Goal: Transaction & Acquisition: Purchase product/service

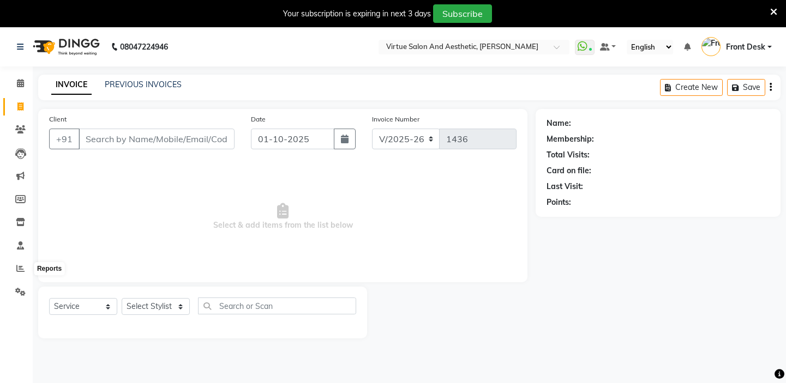
select select "7053"
select select "service"
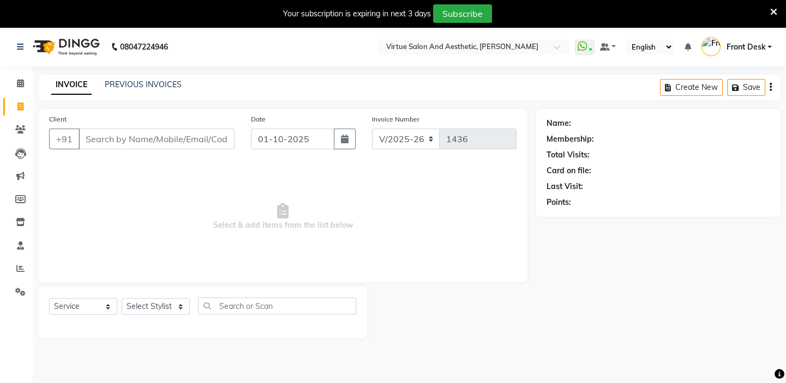
click at [770, 14] on icon at bounding box center [773, 12] width 7 height 10
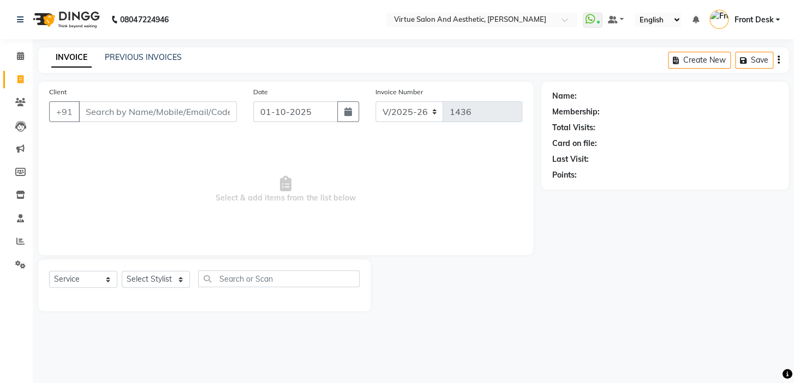
click at [492, 225] on span "Select & add items from the list below" at bounding box center [285, 189] width 473 height 109
click at [140, 115] on input "Client" at bounding box center [158, 111] width 158 height 21
type input "9489790022"
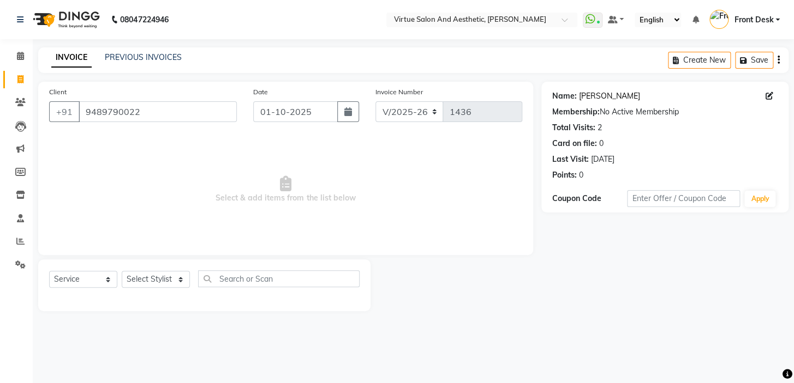
click at [595, 94] on link "[PERSON_NAME]" at bounding box center [609, 96] width 61 height 11
click at [20, 80] on icon at bounding box center [20, 79] width 6 height 8
select select "service"
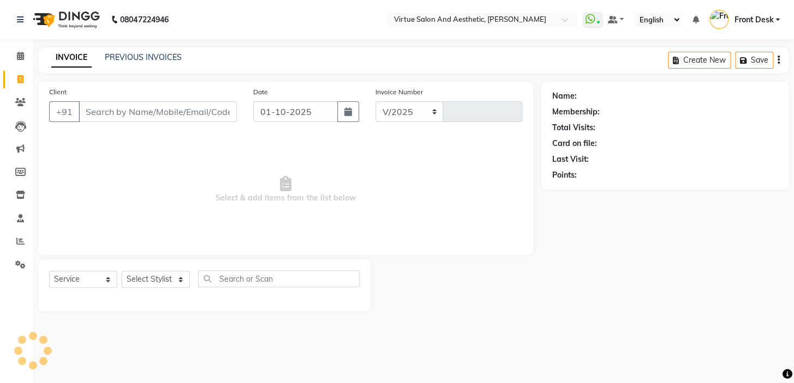
select select "7053"
type input "1436"
click at [180, 281] on select "Select Stylist BALAJI DIVYA FAMITHA Front Desk ILAKKIYA [PERSON_NAME] [PERSON_N…" at bounding box center [156, 279] width 68 height 17
select select "92229"
click at [122, 271] on select "Select Stylist BALAJI DIVYA FAMITHA Front Desk ILAKKIYA [PERSON_NAME] [PERSON_N…" at bounding box center [156, 279] width 68 height 17
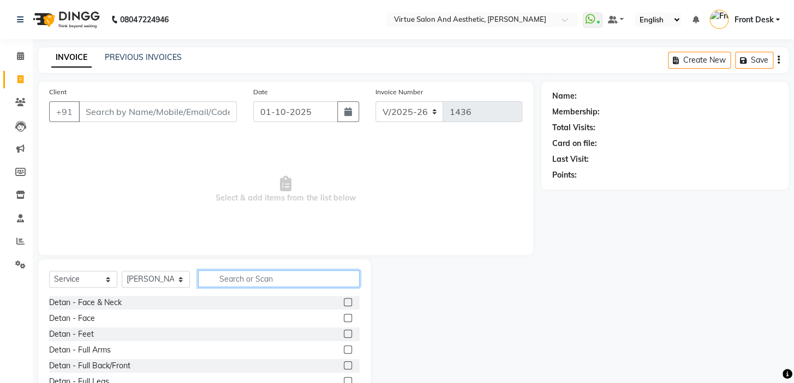
click at [238, 275] on input "text" at bounding box center [278, 279] width 161 height 17
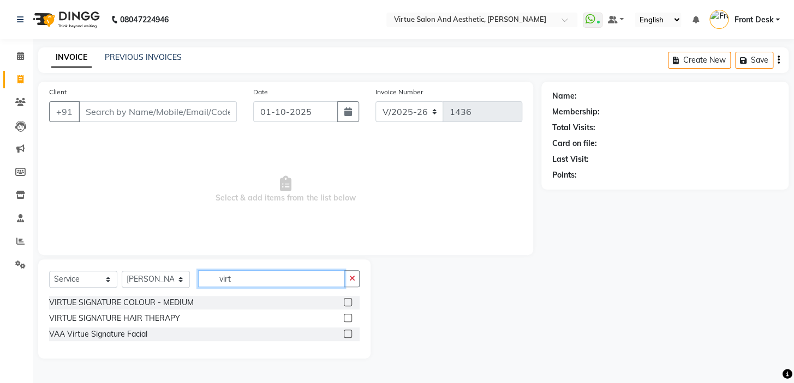
type input "virtu"
drag, startPoint x: 245, startPoint y: 284, endPoint x: 188, endPoint y: 276, distance: 57.8
click at [192, 277] on div "Select Service Product Membership Package Voucher Prepaid Gift Card Select Styl…" at bounding box center [204, 284] width 310 height 26
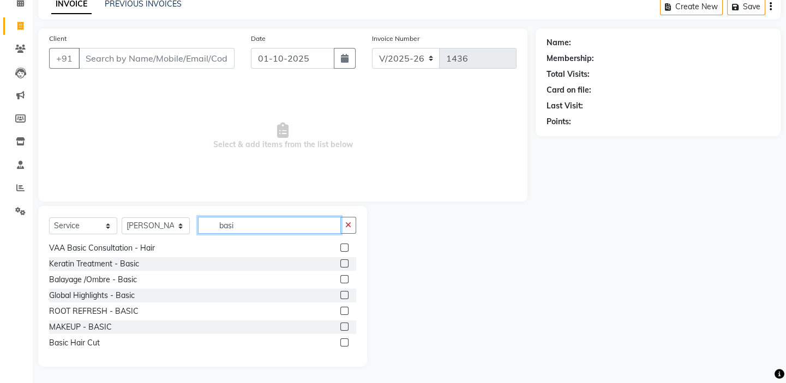
scroll to position [65, 0]
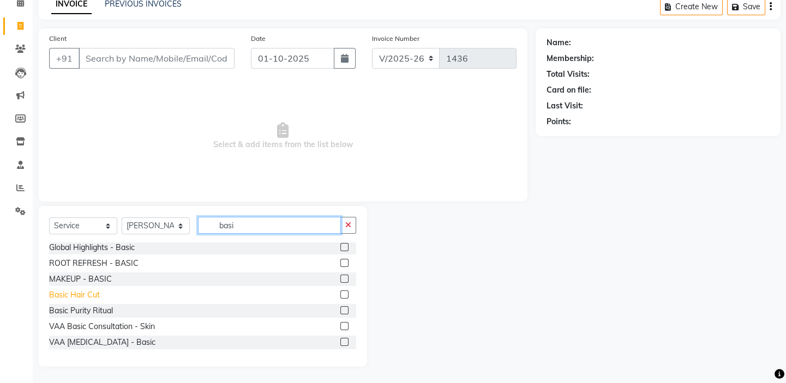
type input "basi"
click at [83, 297] on div "Basic Hair Cut" at bounding box center [74, 295] width 51 height 11
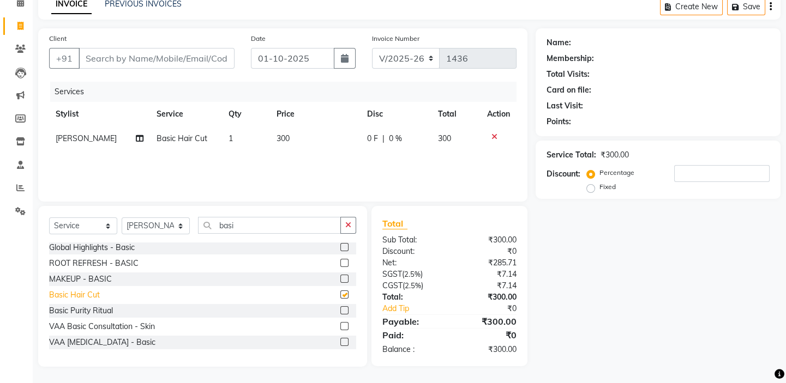
checkbox input "false"
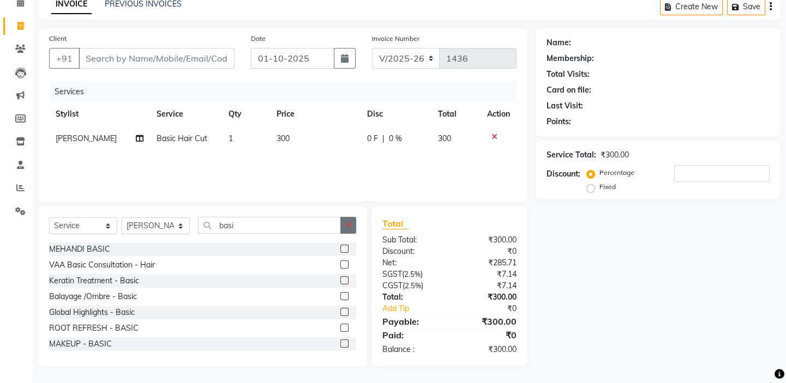
click at [348, 226] on icon "button" at bounding box center [348, 225] width 6 height 8
click at [396, 197] on div "Client +91 Date [DATE] Invoice Number V/2025 V/[PHONE_NUMBER] Services Stylist …" at bounding box center [282, 114] width 489 height 173
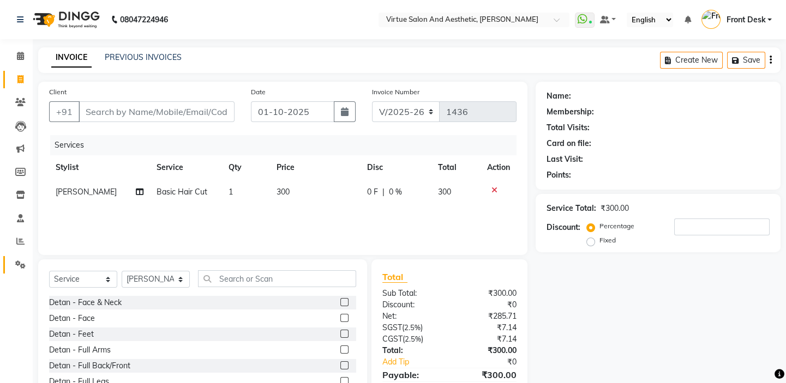
click at [17, 261] on icon at bounding box center [20, 265] width 10 height 8
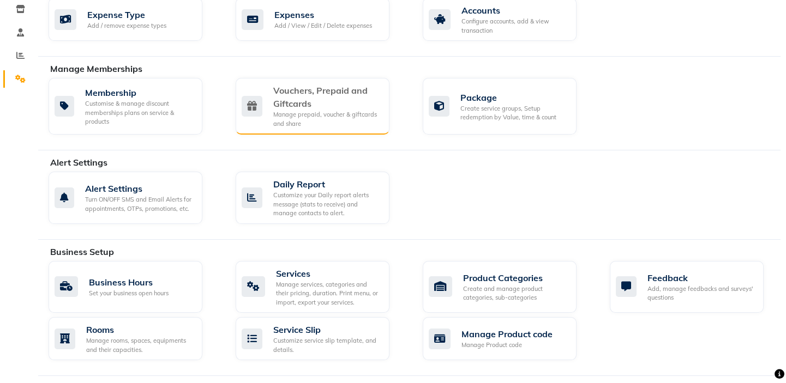
scroll to position [198, 0]
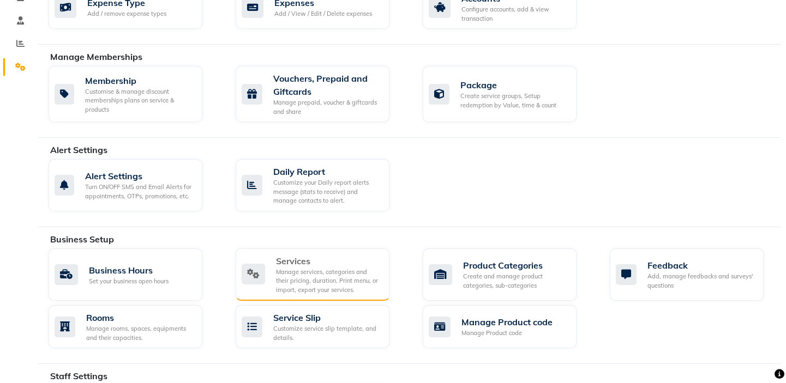
click at [309, 286] on div "Manage services, categories and their pricing, duration. Print menu, or import,…" at bounding box center [328, 281] width 105 height 27
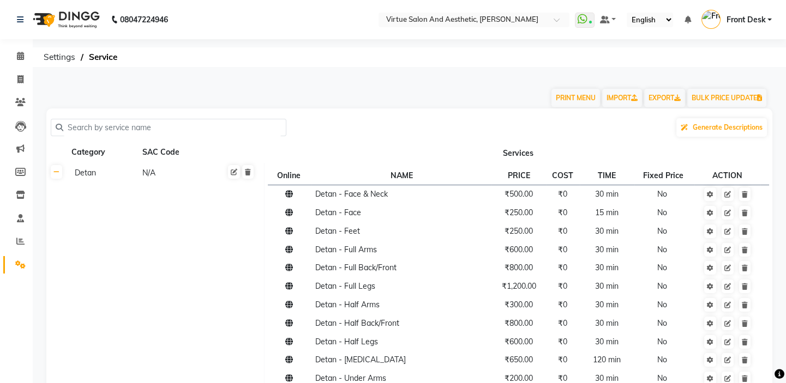
scroll to position [99, 0]
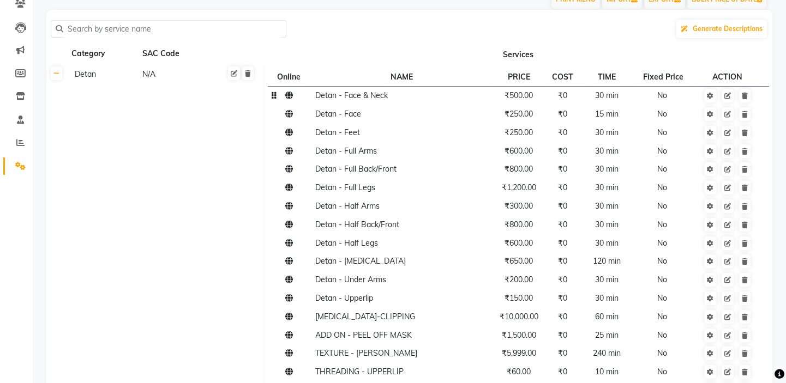
click at [290, 98] on icon at bounding box center [289, 96] width 8 height 8
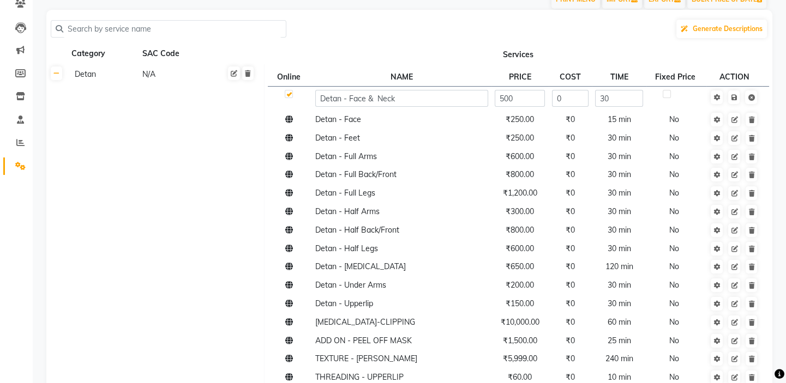
click at [289, 98] on div at bounding box center [288, 95] width 7 height 11
click at [315, 129] on td "Detan - Feet" at bounding box center [401, 138] width 180 height 19
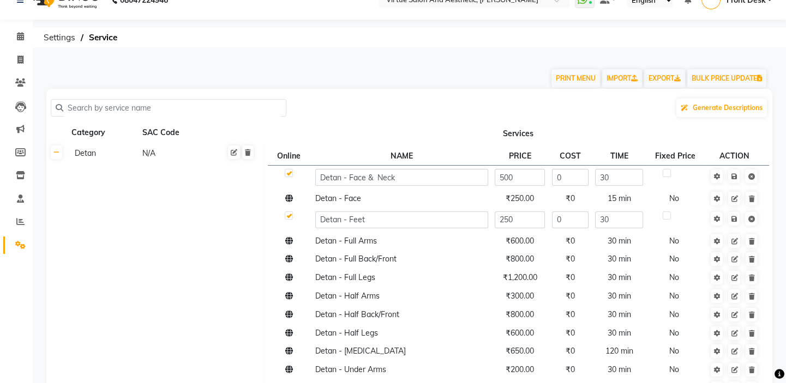
scroll to position [0, 0]
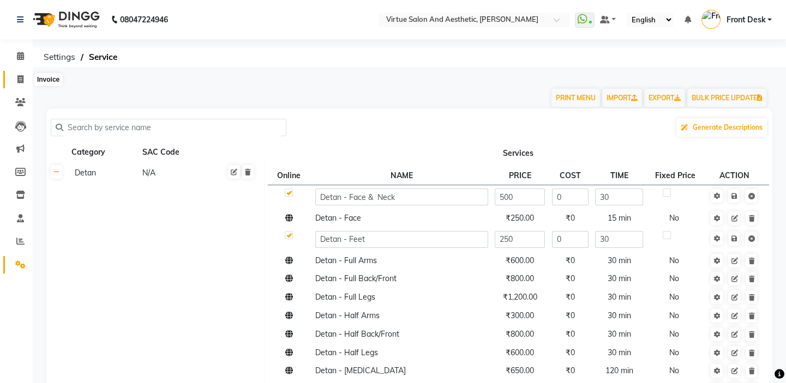
click at [23, 75] on icon at bounding box center [20, 79] width 6 height 8
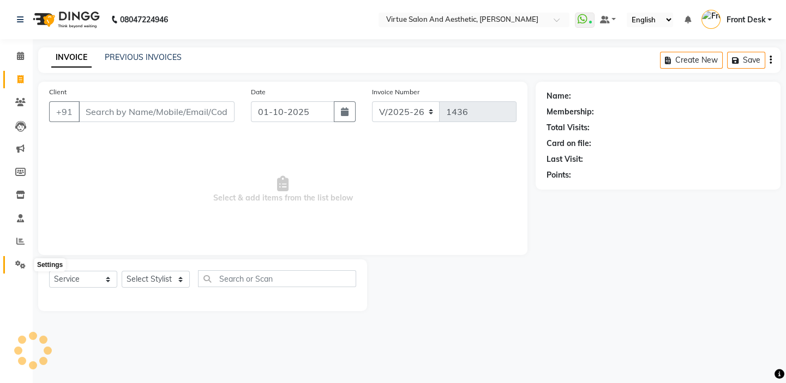
click at [22, 262] on icon at bounding box center [20, 265] width 10 height 8
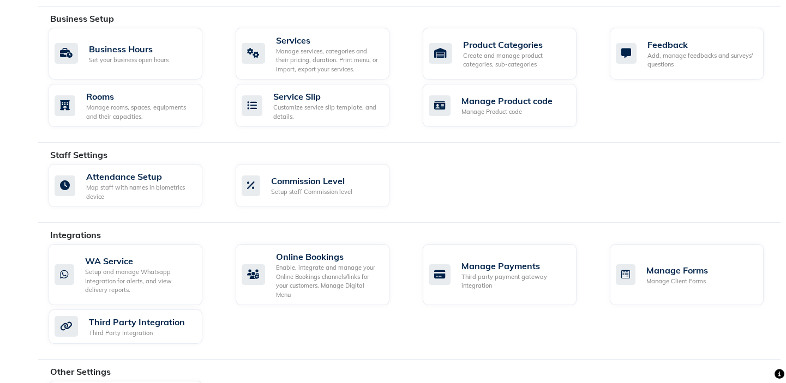
scroll to position [365, 0]
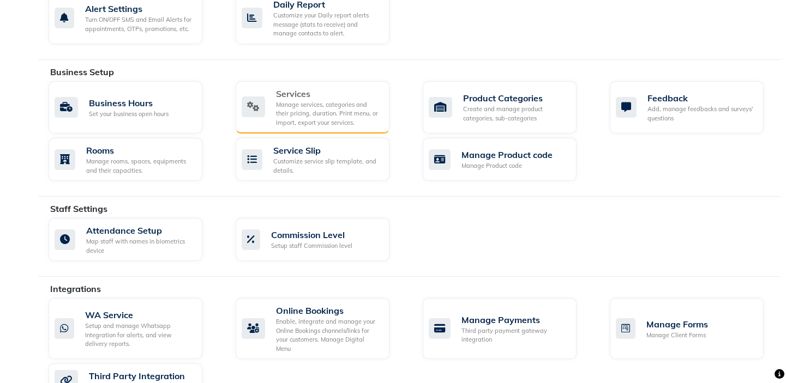
click at [308, 98] on div "Services" at bounding box center [328, 93] width 105 height 13
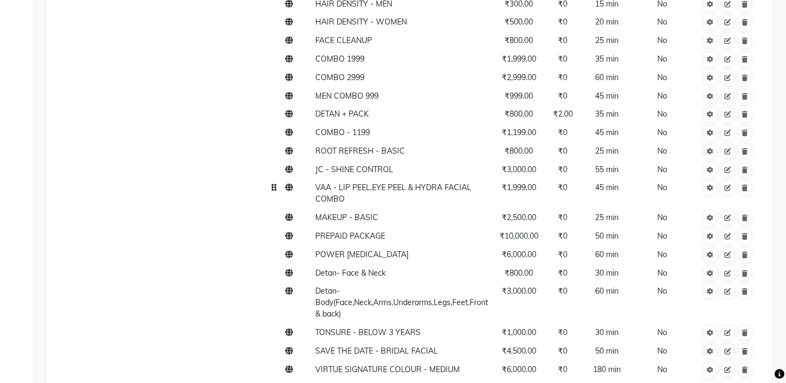
scroll to position [1983, 0]
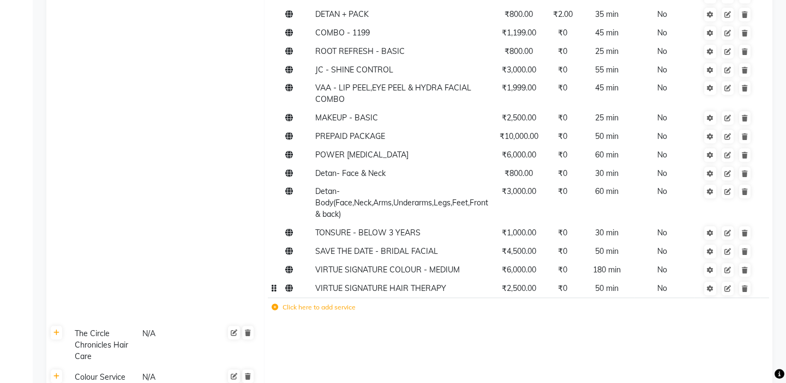
click at [273, 289] on icon at bounding box center [274, 289] width 5 height 8
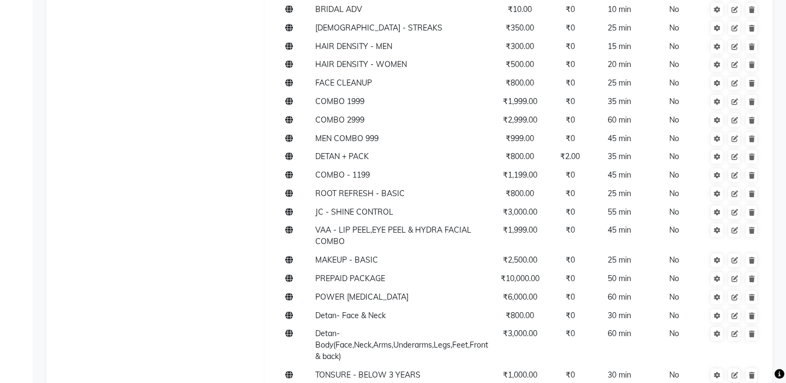
scroll to position [2082, 0]
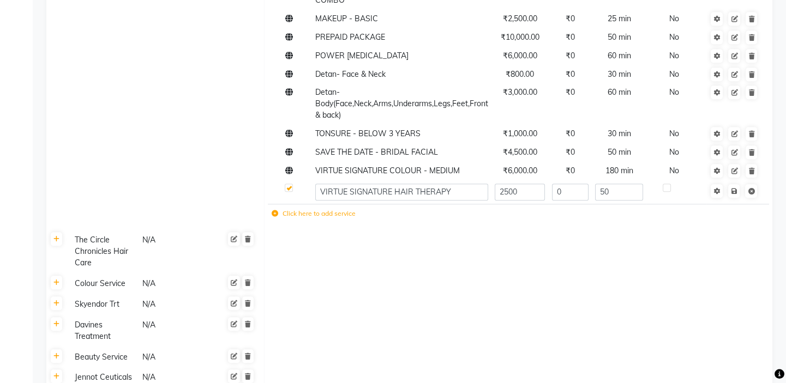
click at [272, 298] on td at bounding box center [518, 305] width 508 height 21
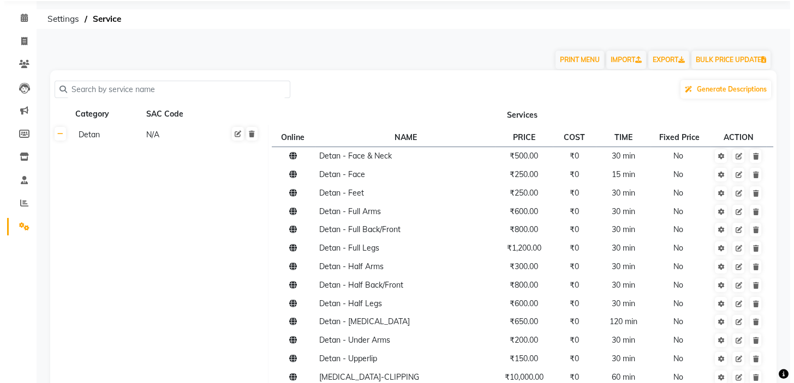
scroll to position [0, 0]
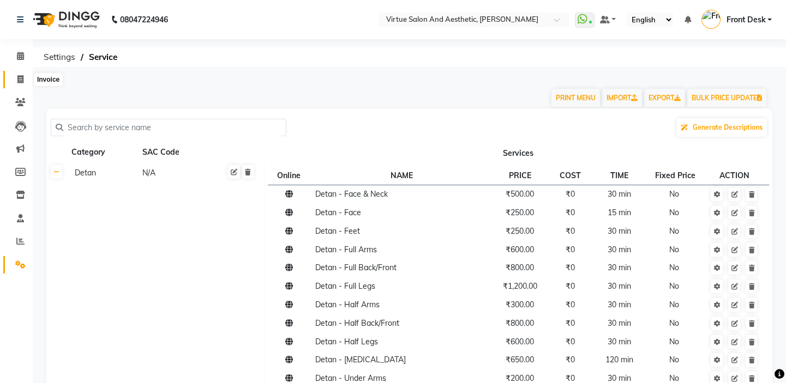
click at [21, 75] on icon at bounding box center [20, 79] width 6 height 8
select select "7053"
select select "service"
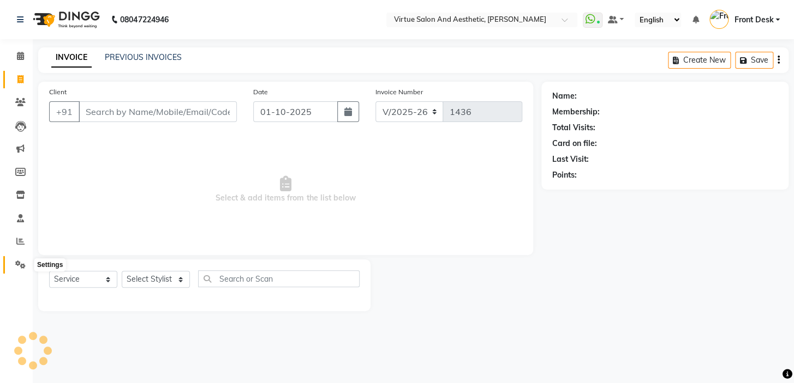
click at [17, 266] on icon at bounding box center [20, 265] width 10 height 8
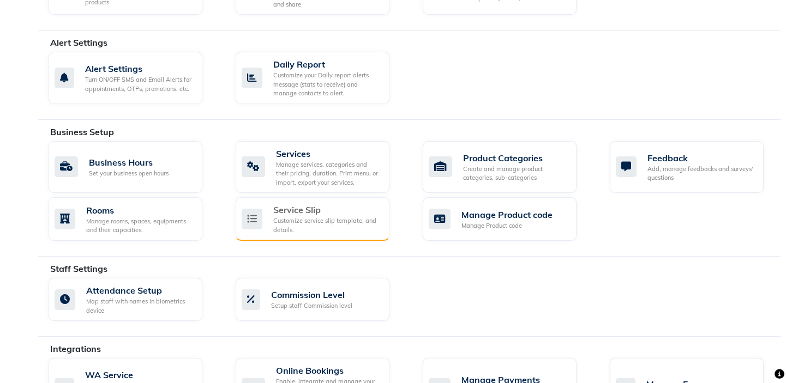
scroll to position [266, 0]
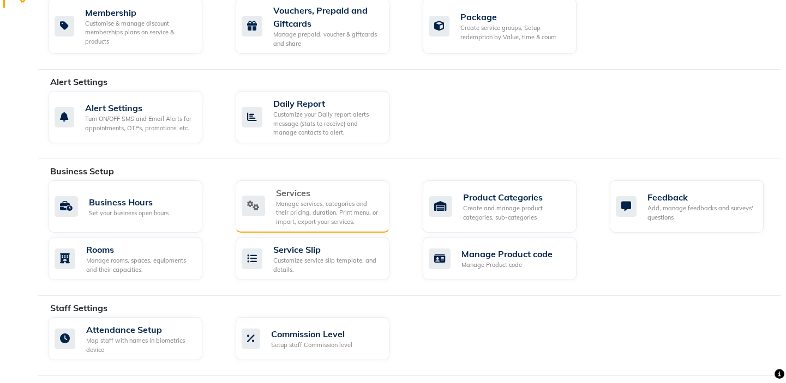
click at [316, 196] on div "Services" at bounding box center [328, 193] width 105 height 13
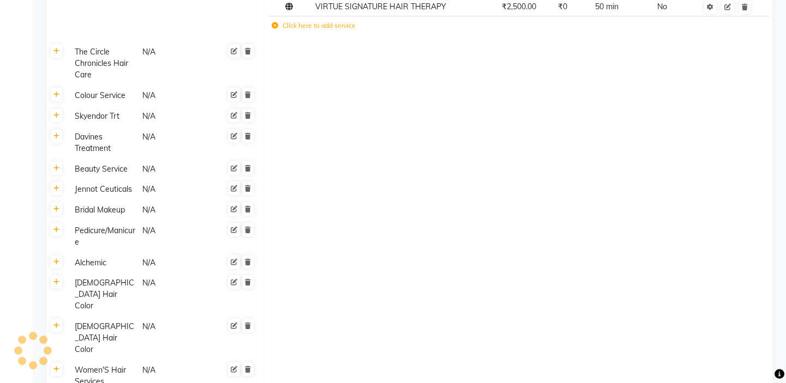
scroll to position [2227, 0]
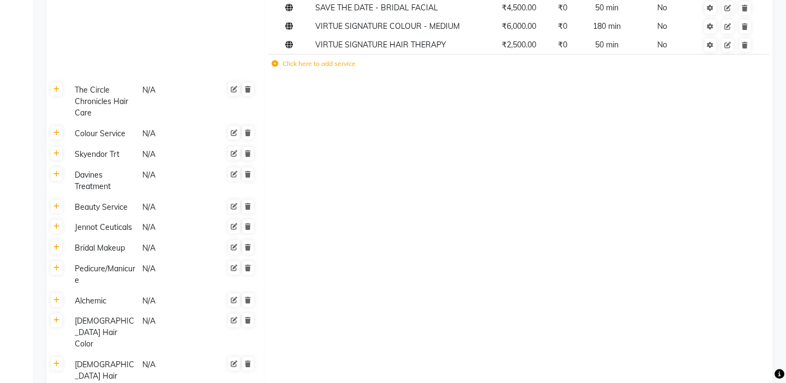
click at [102, 183] on div "Davines Treatment" at bounding box center [103, 181] width 67 height 25
click at [447, 160] on td at bounding box center [518, 155] width 508 height 21
click at [474, 137] on td at bounding box center [518, 134] width 508 height 21
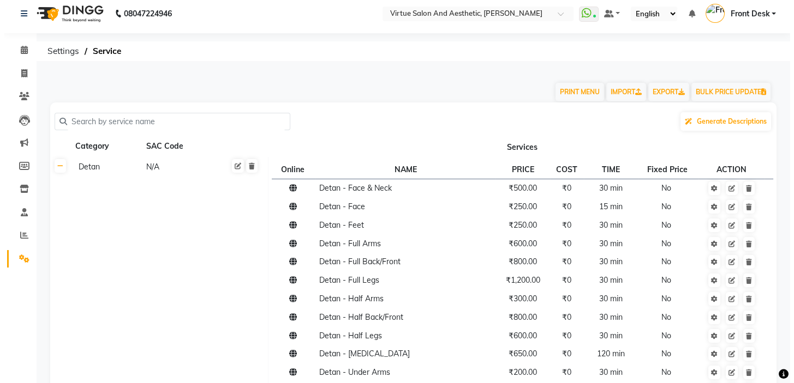
scroll to position [0, 0]
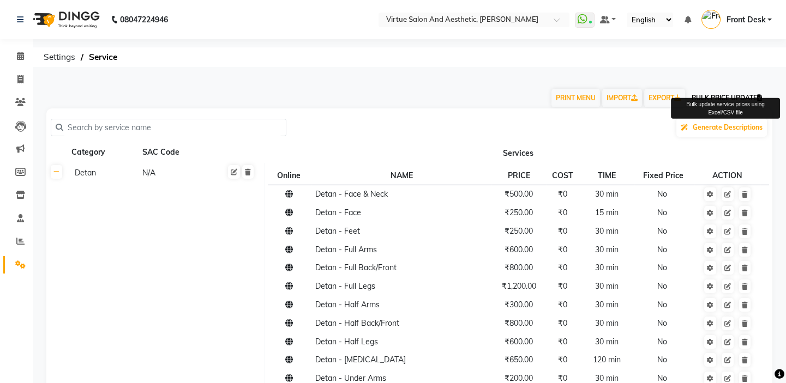
click at [725, 102] on button "BULK PRICE UPDATE" at bounding box center [726, 98] width 79 height 19
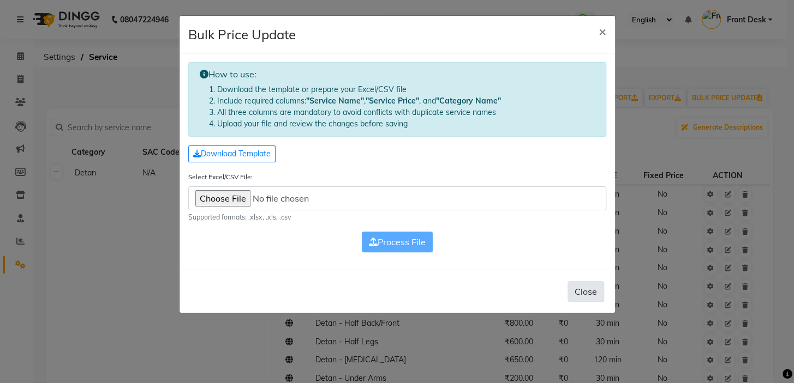
click at [586, 289] on button "Close" at bounding box center [585, 291] width 37 height 21
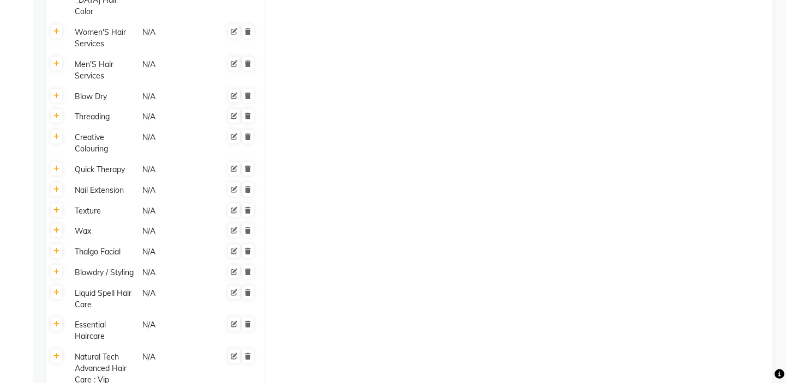
scroll to position [2327, 0]
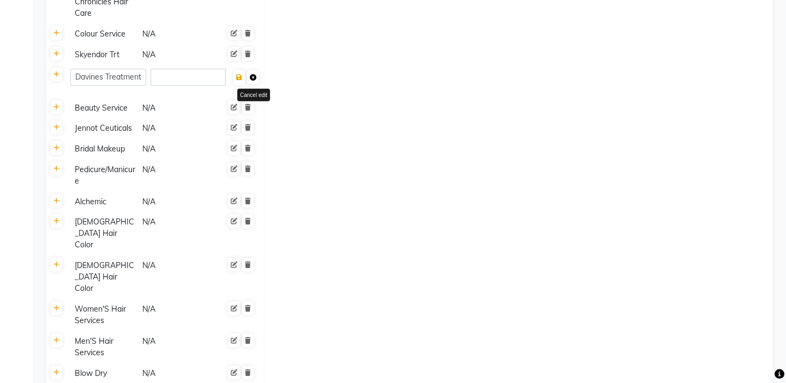
click at [255, 80] on icon at bounding box center [253, 77] width 7 height 7
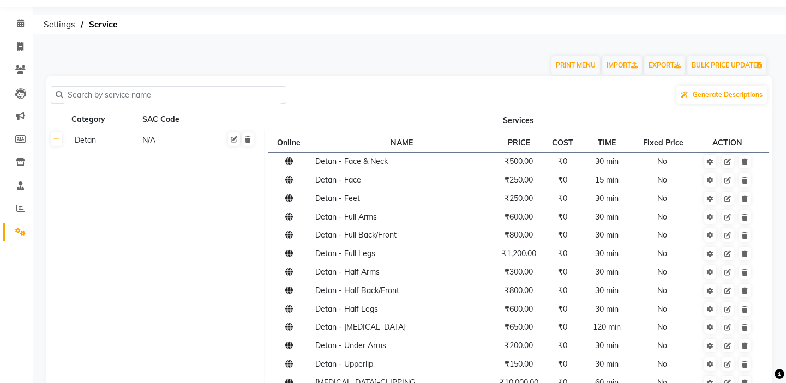
scroll to position [0, 0]
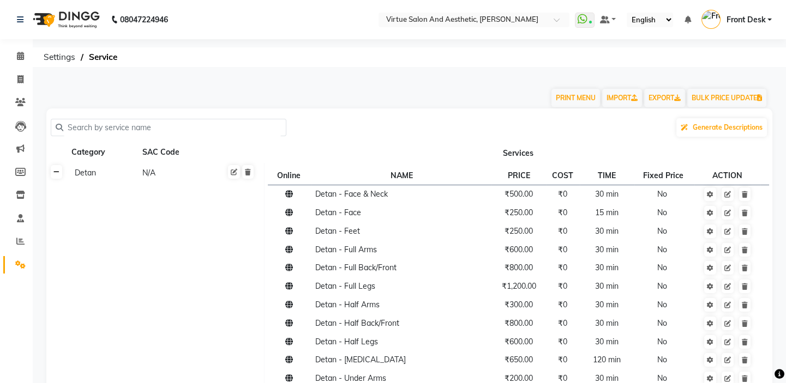
click at [57, 173] on icon at bounding box center [56, 172] width 6 height 7
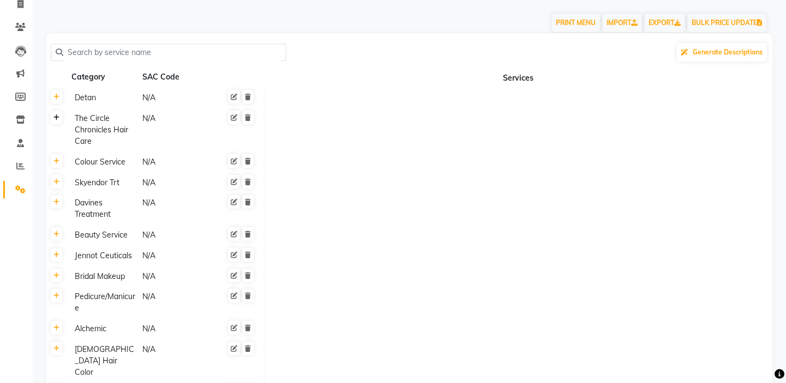
scroll to position [99, 0]
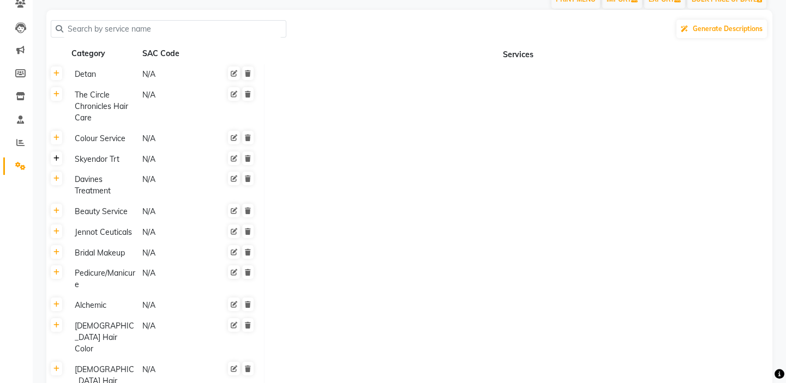
click at [58, 160] on icon at bounding box center [56, 158] width 6 height 7
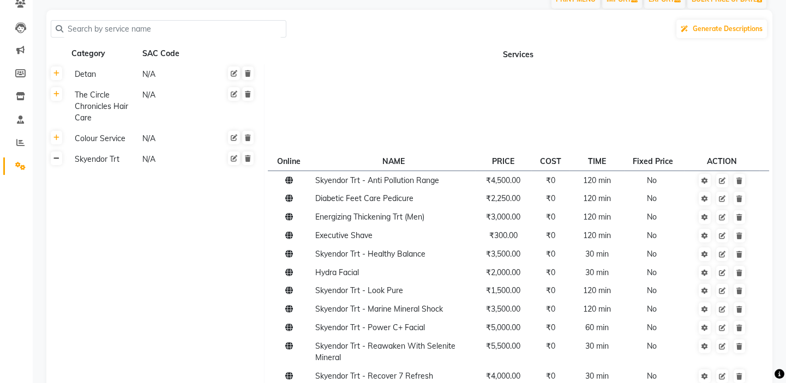
click at [58, 160] on icon at bounding box center [56, 158] width 6 height 7
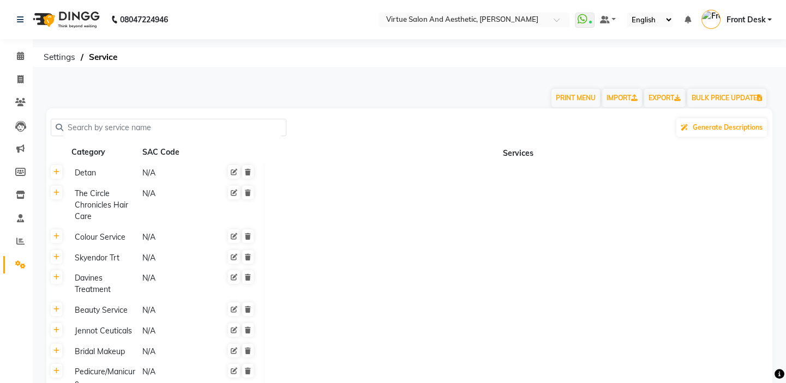
scroll to position [0, 0]
drag, startPoint x: 499, startPoint y: 158, endPoint x: 581, endPoint y: 140, distance: 84.3
click at [569, 142] on th "Services" at bounding box center [518, 152] width 508 height 21
click at [527, 153] on th "Services" at bounding box center [518, 152] width 508 height 21
drag, startPoint x: 520, startPoint y: 152, endPoint x: 561, endPoint y: 151, distance: 41.5
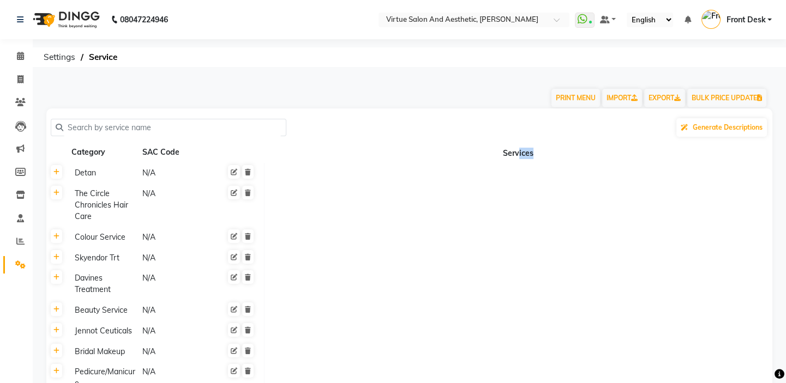
click at [553, 152] on th "Services" at bounding box center [518, 152] width 508 height 21
click at [561, 149] on th "Services" at bounding box center [518, 152] width 508 height 21
drag, startPoint x: 521, startPoint y: 152, endPoint x: 529, endPoint y: 149, distance: 7.9
click at [528, 150] on th "Services" at bounding box center [518, 152] width 508 height 21
click at [556, 148] on th "Services" at bounding box center [518, 152] width 508 height 21
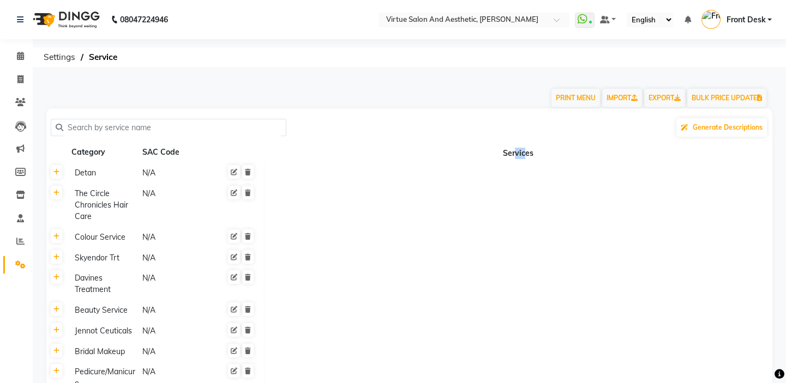
drag, startPoint x: 517, startPoint y: 154, endPoint x: 526, endPoint y: 154, distance: 8.7
click at [525, 155] on th "Services" at bounding box center [518, 152] width 508 height 21
click at [539, 148] on th "Services" at bounding box center [518, 152] width 508 height 21
drag, startPoint x: 518, startPoint y: 153, endPoint x: 529, endPoint y: 148, distance: 12.2
click at [528, 149] on th "Services" at bounding box center [518, 152] width 508 height 21
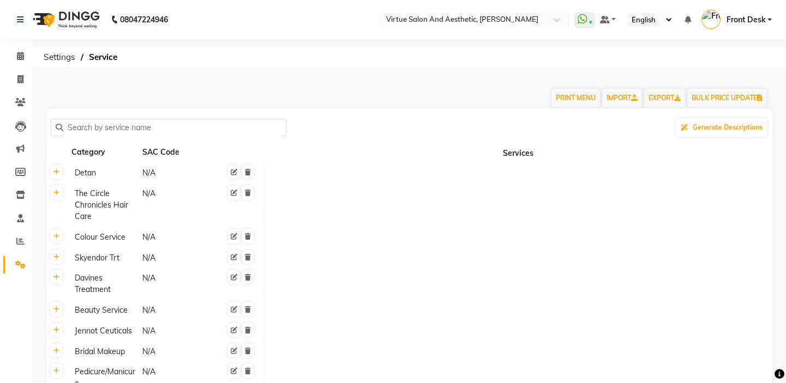
click at [555, 144] on th "Services" at bounding box center [518, 152] width 508 height 21
click at [19, 79] on icon at bounding box center [20, 79] width 6 height 8
select select "7053"
select select "service"
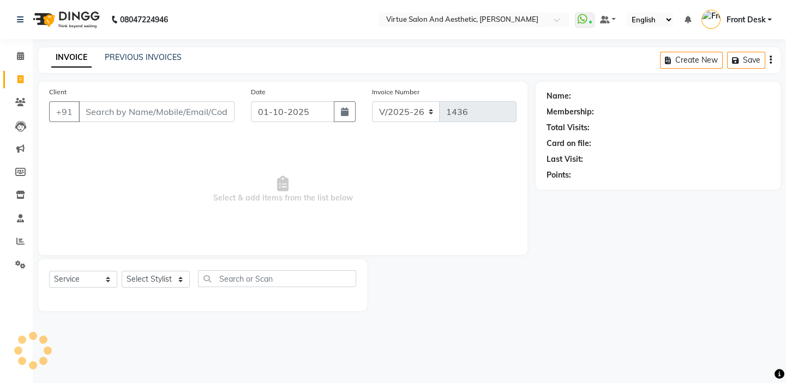
click at [101, 115] on input "Client" at bounding box center [157, 111] width 156 height 21
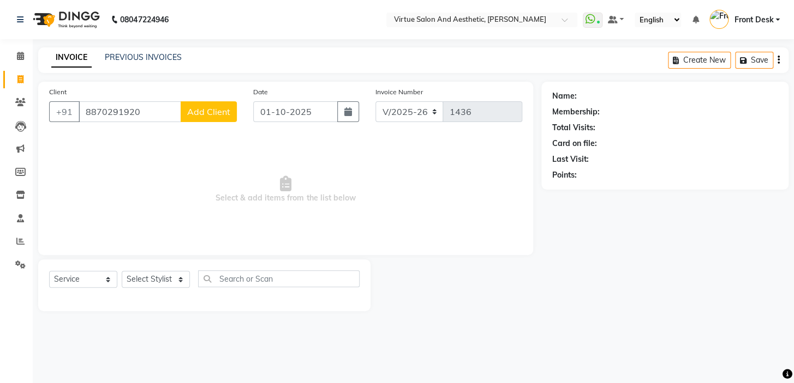
type input "8870291920"
click at [213, 105] on button "Add Client" at bounding box center [209, 111] width 56 height 21
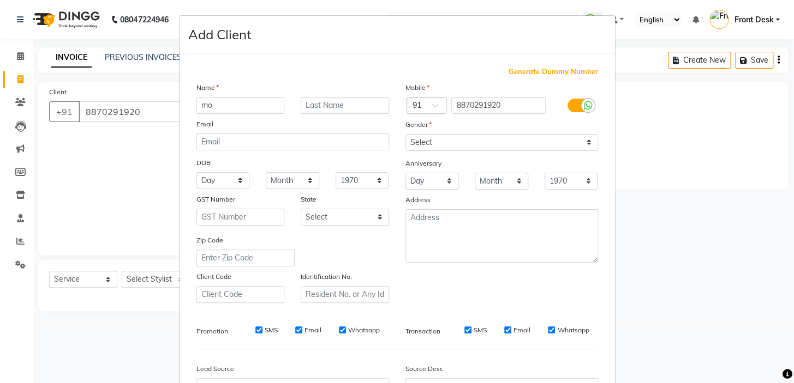
type input "m"
type input "[PERSON_NAME]"
drag, startPoint x: 450, startPoint y: 137, endPoint x: 446, endPoint y: 145, distance: 9.3
click at [450, 137] on select "Select [DEMOGRAPHIC_DATA] [DEMOGRAPHIC_DATA] Other Prefer Not To Say" at bounding box center [501, 142] width 193 height 17
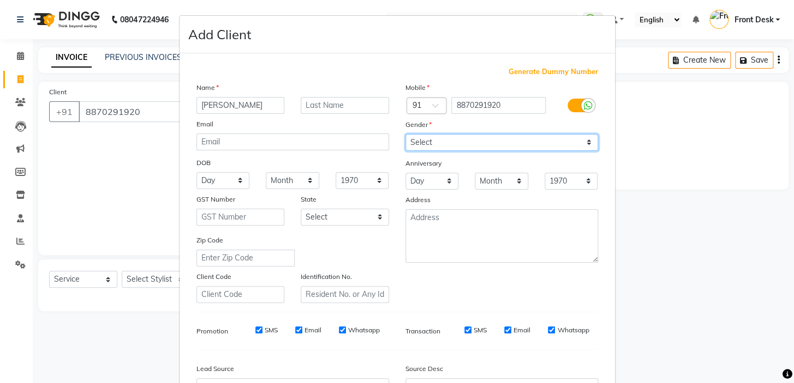
scroll to position [0, 0]
select select "[DEMOGRAPHIC_DATA]"
click at [405, 134] on select "Select [DEMOGRAPHIC_DATA] [DEMOGRAPHIC_DATA] Other Prefer Not To Say" at bounding box center [501, 142] width 193 height 17
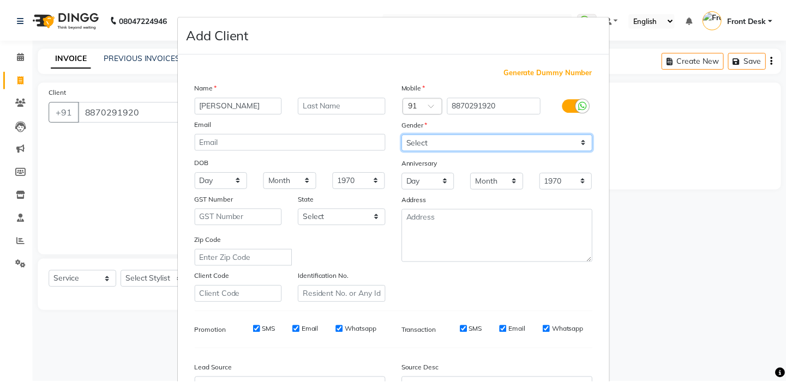
scroll to position [123, 0]
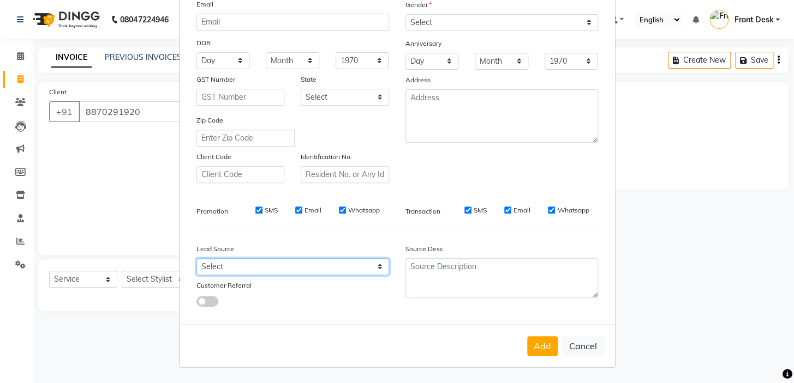
click at [212, 266] on select "Select Walk-in Referral Internet Friend Word of Mouth Advertisement Facebook Ju…" at bounding box center [292, 267] width 193 height 17
select select "48940"
click at [196, 259] on select "Select Walk-in Referral Internet Friend Word of Mouth Advertisement Facebook Ju…" at bounding box center [292, 267] width 193 height 17
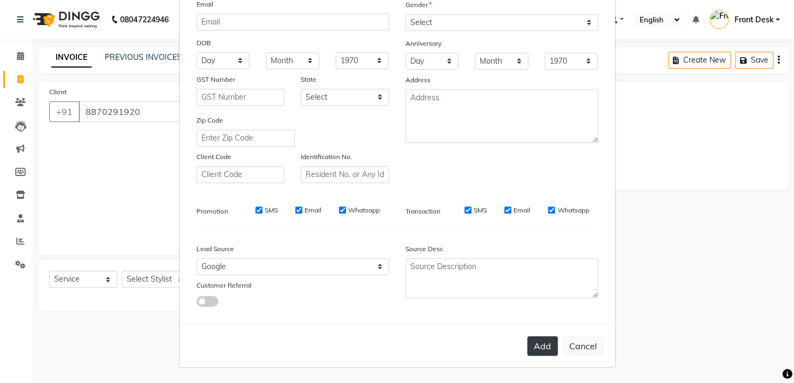
click at [539, 345] on button "Add" at bounding box center [542, 347] width 31 height 20
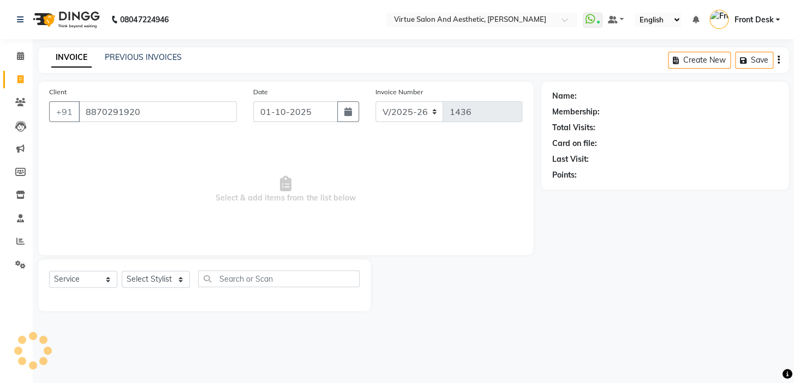
select select
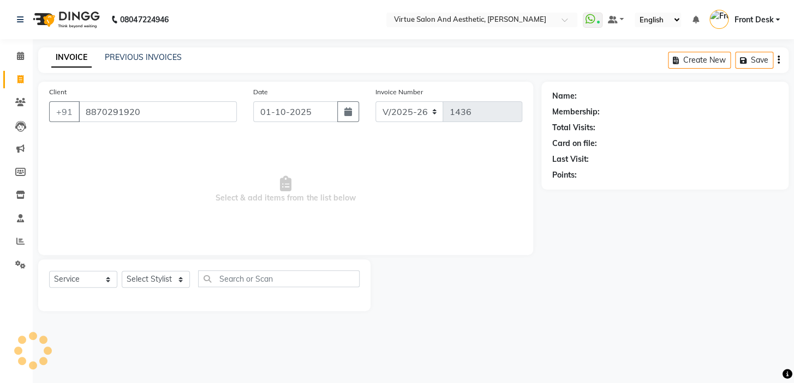
select select
checkbox input "false"
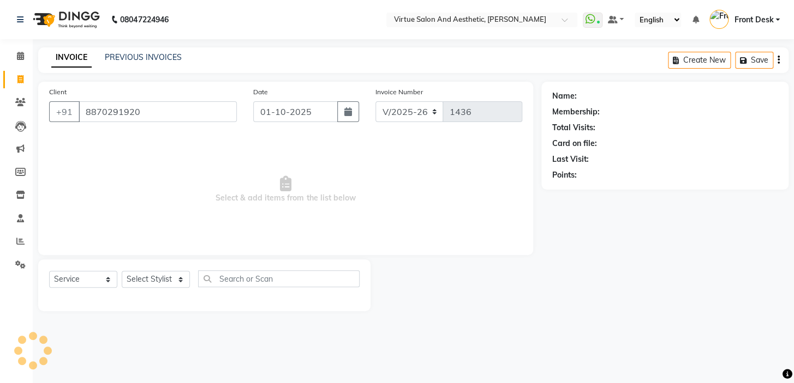
checkbox input "false"
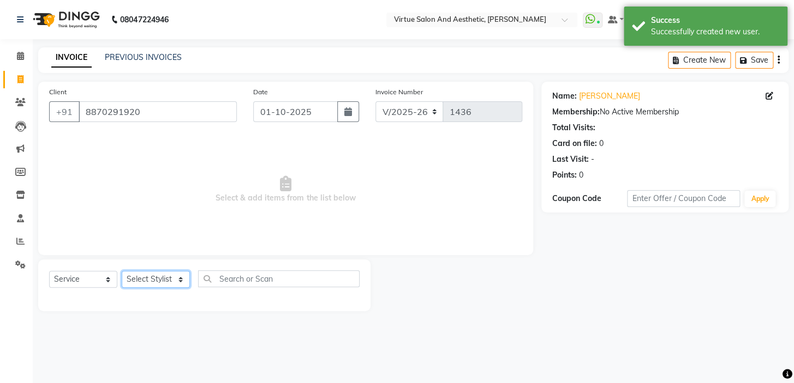
click at [165, 279] on select "Select Stylist BALAJI DIVYA FAMITHA Front Desk ILAKKIYA [PERSON_NAME] [PERSON_N…" at bounding box center [156, 279] width 68 height 17
select select "84323"
click at [122, 271] on select "Select Stylist BALAJI DIVYA FAMITHA Front Desk ILAKKIYA [PERSON_NAME] [PERSON_N…" at bounding box center [156, 279] width 68 height 17
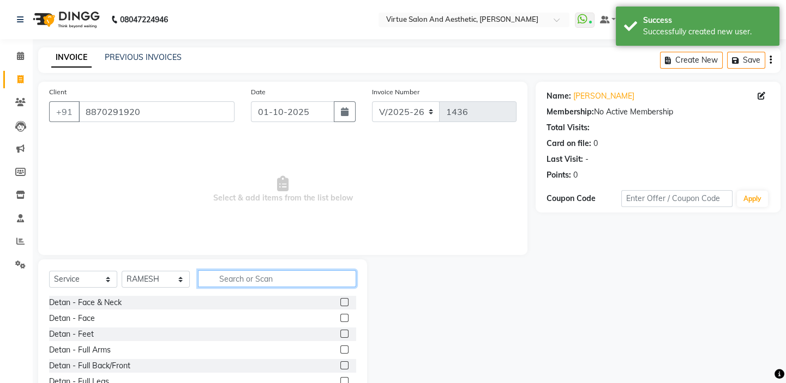
click at [247, 278] on input "text" at bounding box center [277, 279] width 158 height 17
type input "B"
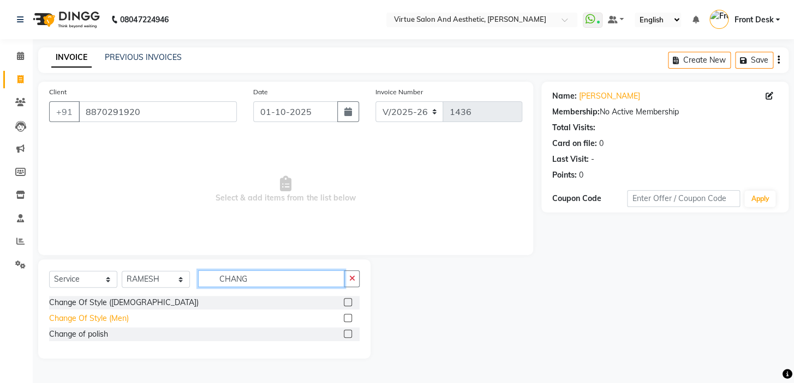
type input "CHANG"
click at [115, 317] on div "Change Of Style (Men)" at bounding box center [89, 318] width 80 height 11
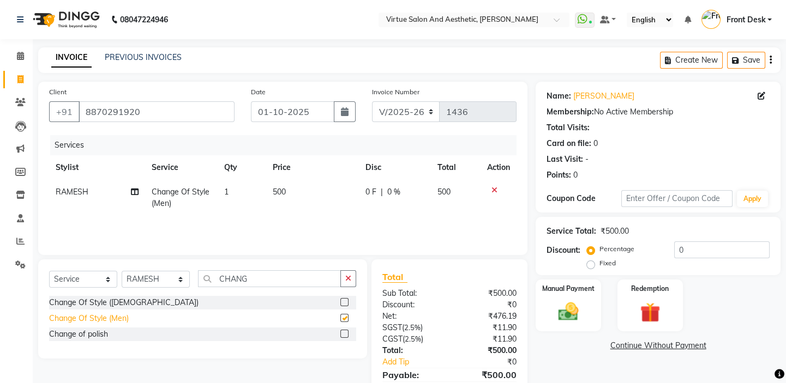
checkbox input "false"
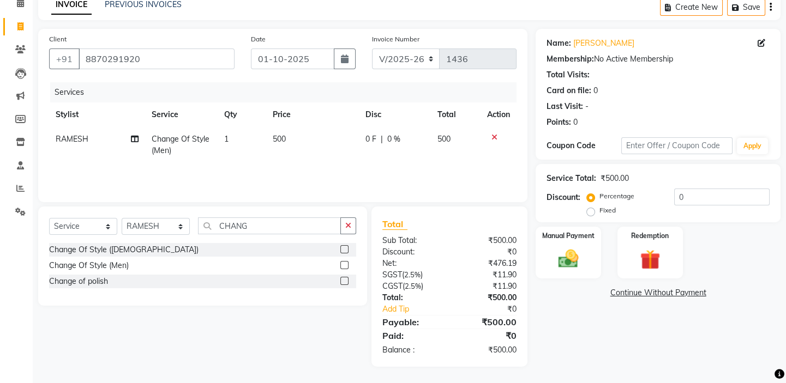
click at [295, 136] on td "500" at bounding box center [312, 145] width 93 height 36
select select "84323"
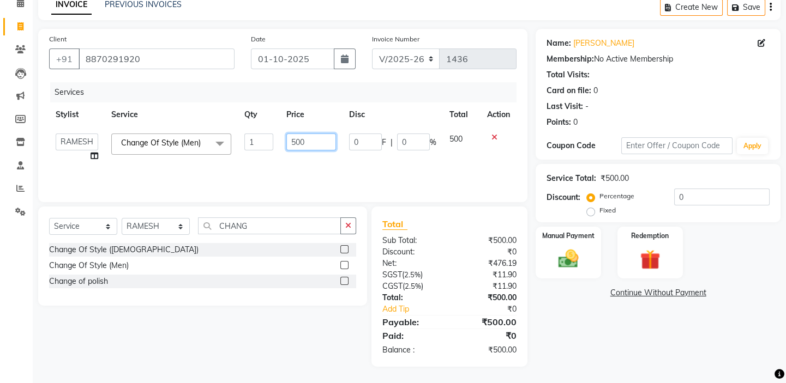
drag, startPoint x: 308, startPoint y: 142, endPoint x: 261, endPoint y: 122, distance: 50.6
click at [262, 122] on table "Stylist Service Qty Price Disc Total Action BALAJI DIVYA FAMITHA Front Desk ILA…" at bounding box center [282, 136] width 467 height 66
type input "550"
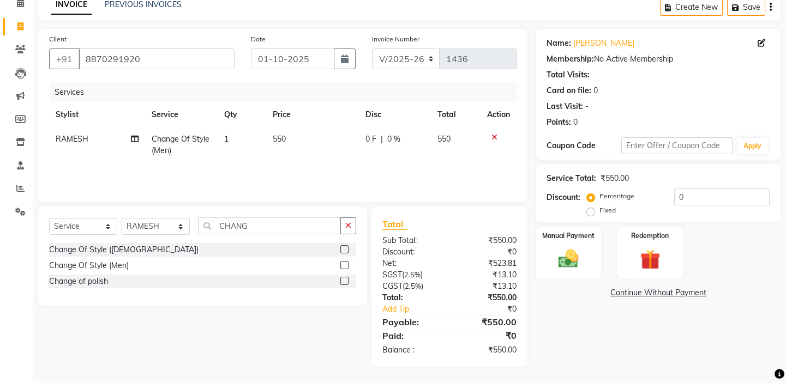
click at [278, 81] on div "Client [PHONE_NUMBER] Date [DATE] Invoice Number V/2025 V/[PHONE_NUMBER] Servic…" at bounding box center [282, 115] width 489 height 173
drag, startPoint x: 262, startPoint y: 222, endPoint x: 193, endPoint y: 204, distance: 72.1
click at [193, 205] on div "Client [PHONE_NUMBER] Date [DATE] Invoice Number V/2025 V/[PHONE_NUMBER] Servic…" at bounding box center [283, 198] width 506 height 338
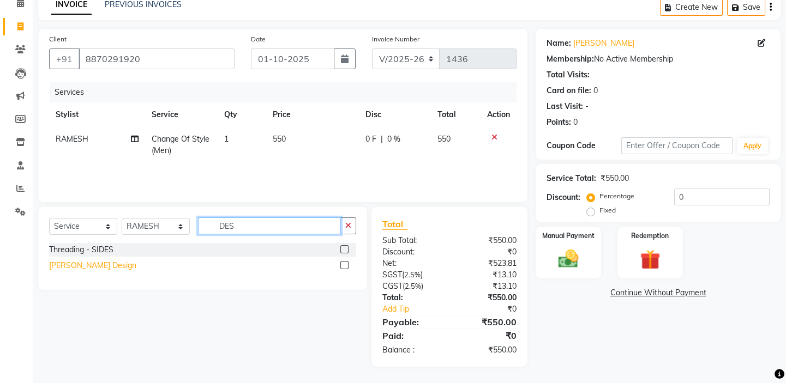
type input "DES"
click at [94, 263] on div "[PERSON_NAME] Design" at bounding box center [92, 265] width 87 height 11
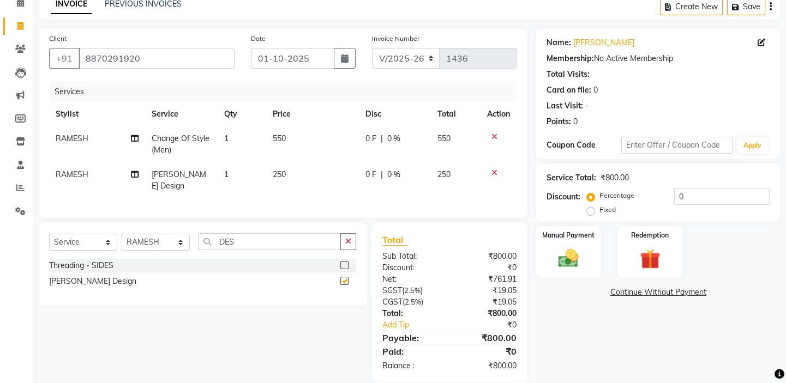
checkbox input "false"
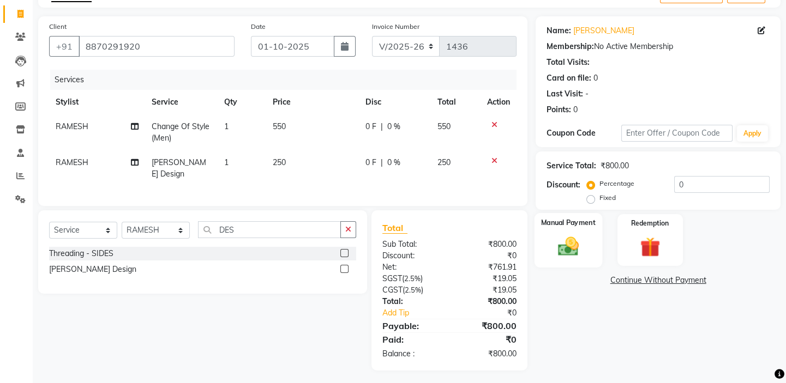
click at [567, 244] on img at bounding box center [568, 247] width 34 height 24
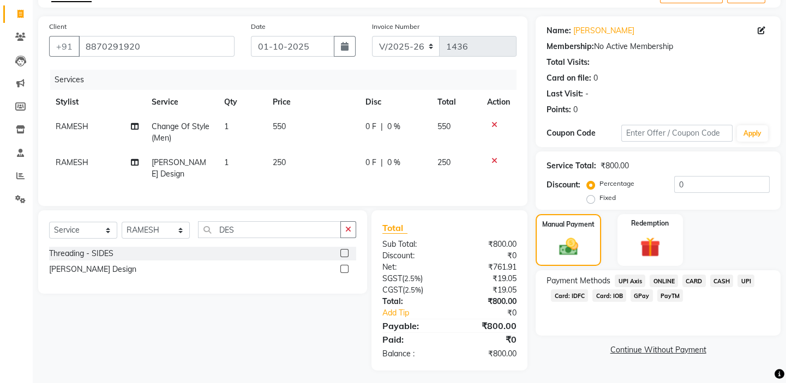
click at [747, 275] on span "UPI" at bounding box center [745, 281] width 17 height 13
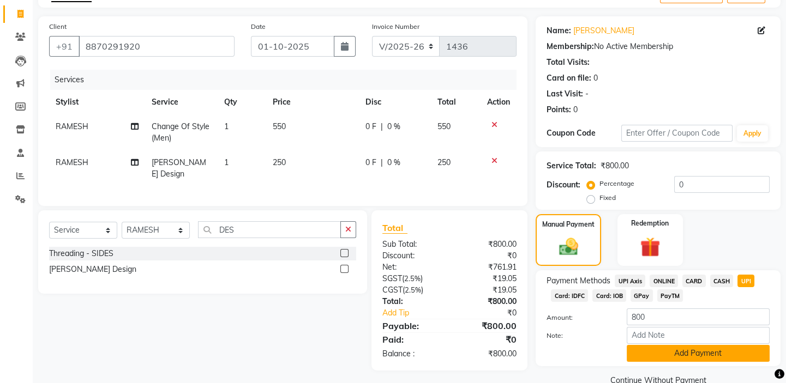
click at [712, 346] on button "Add Payment" at bounding box center [698, 353] width 143 height 17
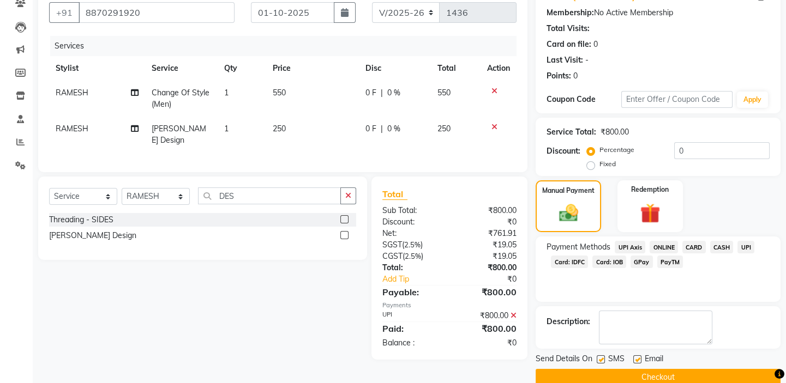
scroll to position [118, 0]
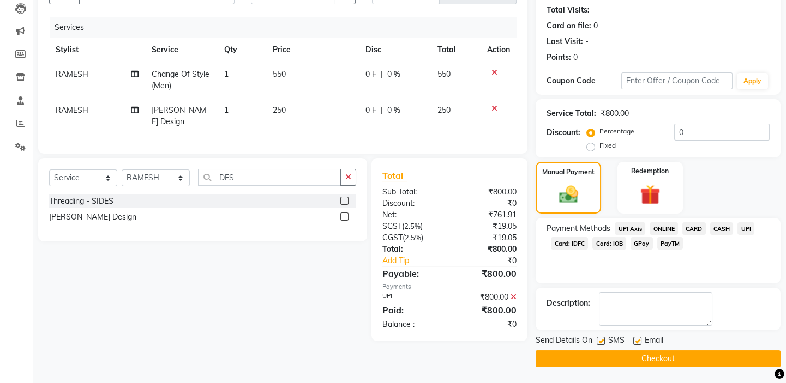
click at [634, 352] on button "Checkout" at bounding box center [658, 359] width 245 height 17
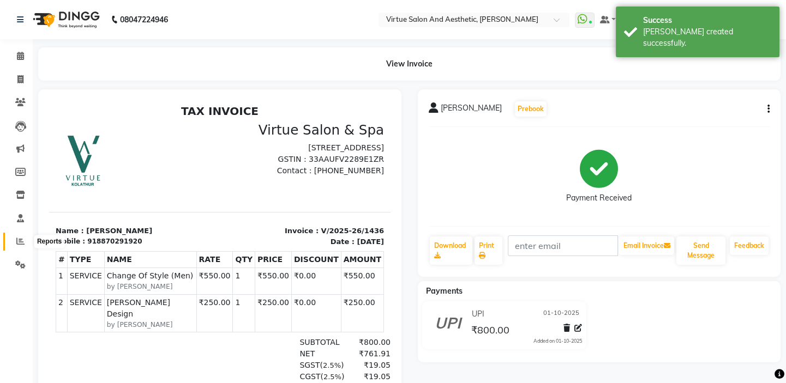
click at [22, 239] on icon at bounding box center [20, 241] width 8 height 8
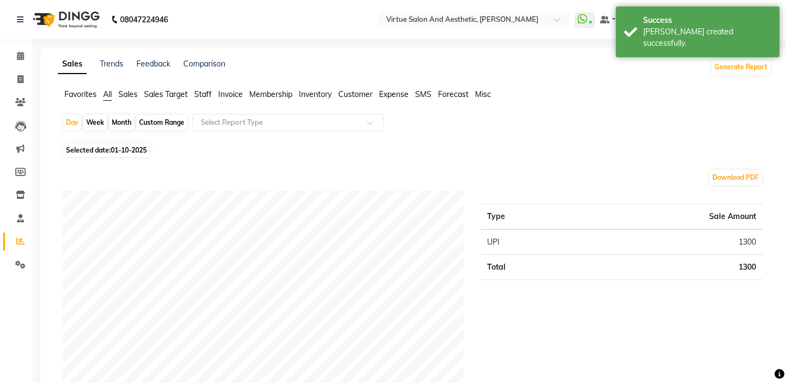
click at [132, 94] on span "Sales" at bounding box center [127, 94] width 19 height 10
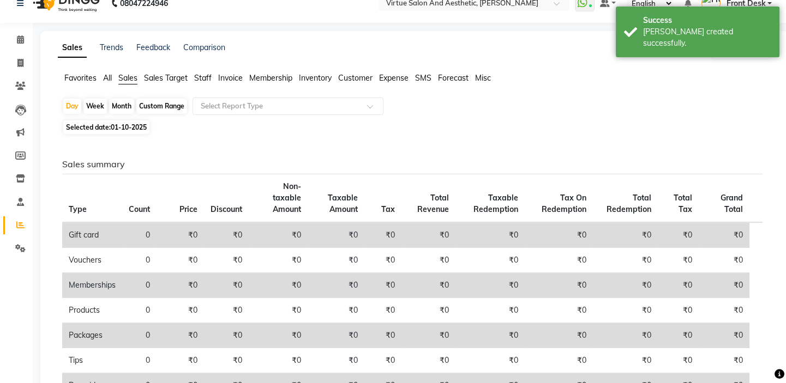
scroll to position [99, 0]
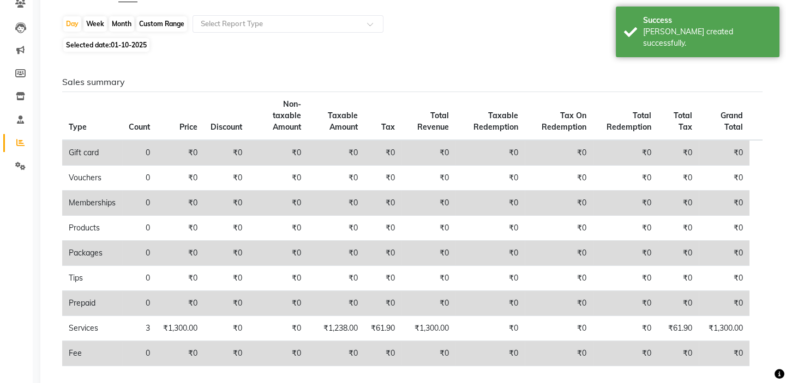
click at [390, 122] on span "Tax" at bounding box center [388, 127] width 14 height 10
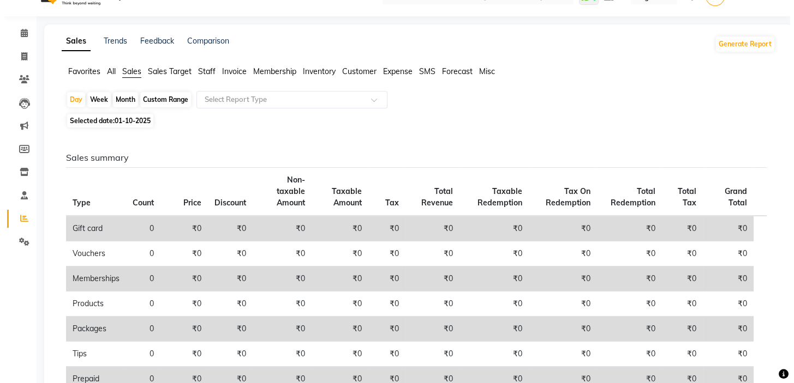
scroll to position [0, 0]
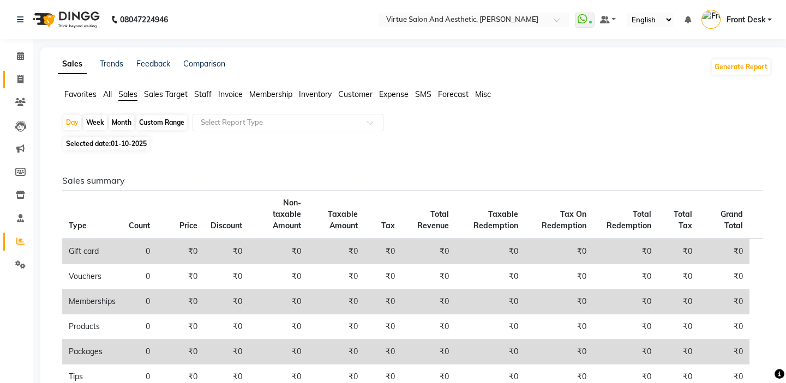
click at [16, 71] on link "Invoice" at bounding box center [16, 80] width 26 height 18
select select "7053"
select select "service"
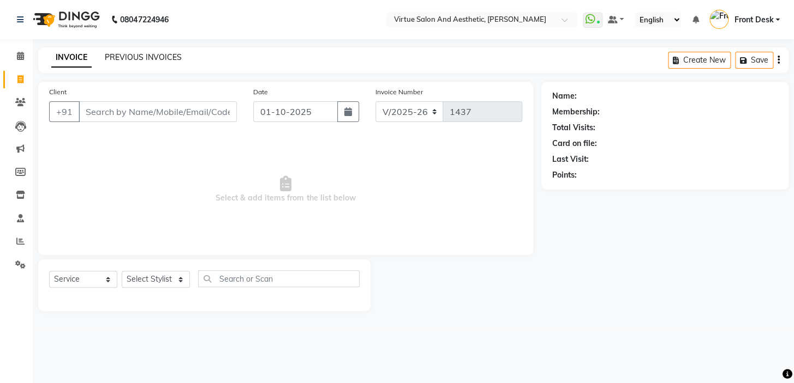
click at [139, 55] on link "PREVIOUS INVOICES" at bounding box center [143, 57] width 77 height 10
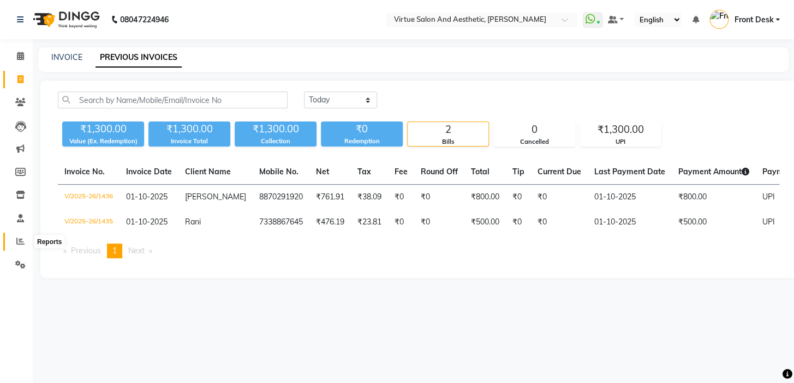
click at [16, 241] on icon at bounding box center [20, 241] width 8 height 8
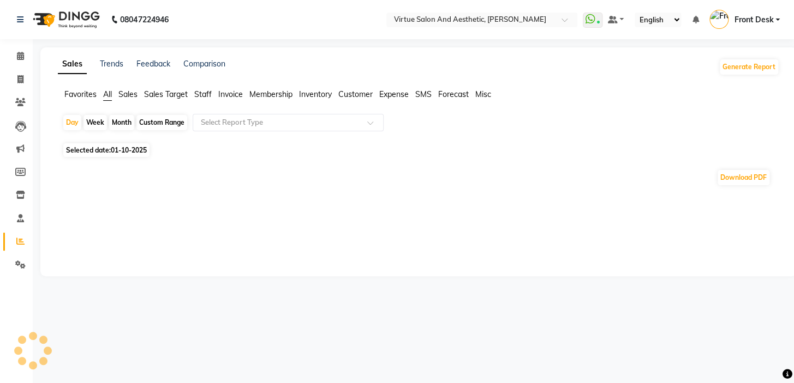
click at [130, 97] on span "Sales" at bounding box center [127, 94] width 19 height 10
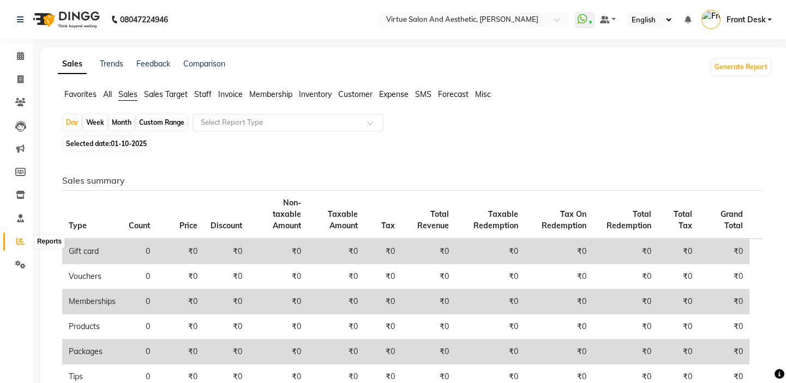
click at [18, 237] on icon at bounding box center [20, 241] width 8 height 8
click at [22, 78] on icon at bounding box center [20, 79] width 6 height 8
select select "7053"
select select "service"
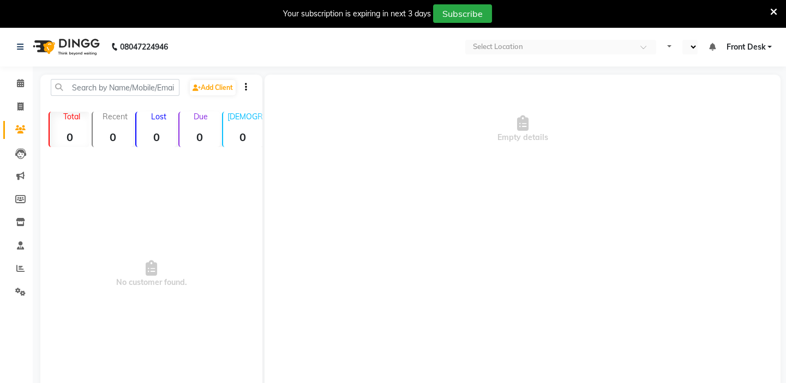
select select "en"
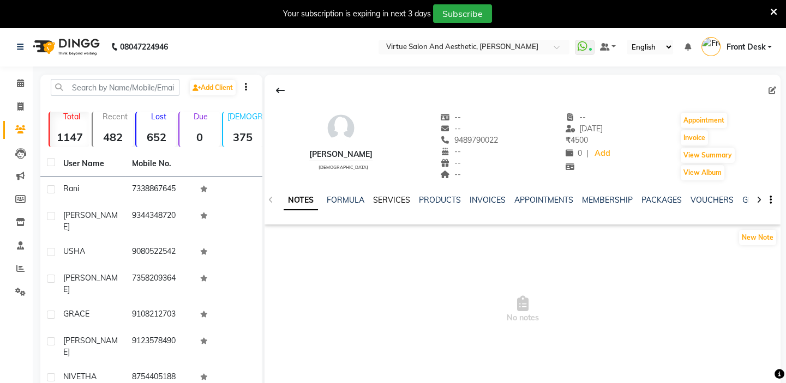
click at [391, 199] on link "SERVICES" at bounding box center [391, 200] width 37 height 10
